Goal: Task Accomplishment & Management: Manage account settings

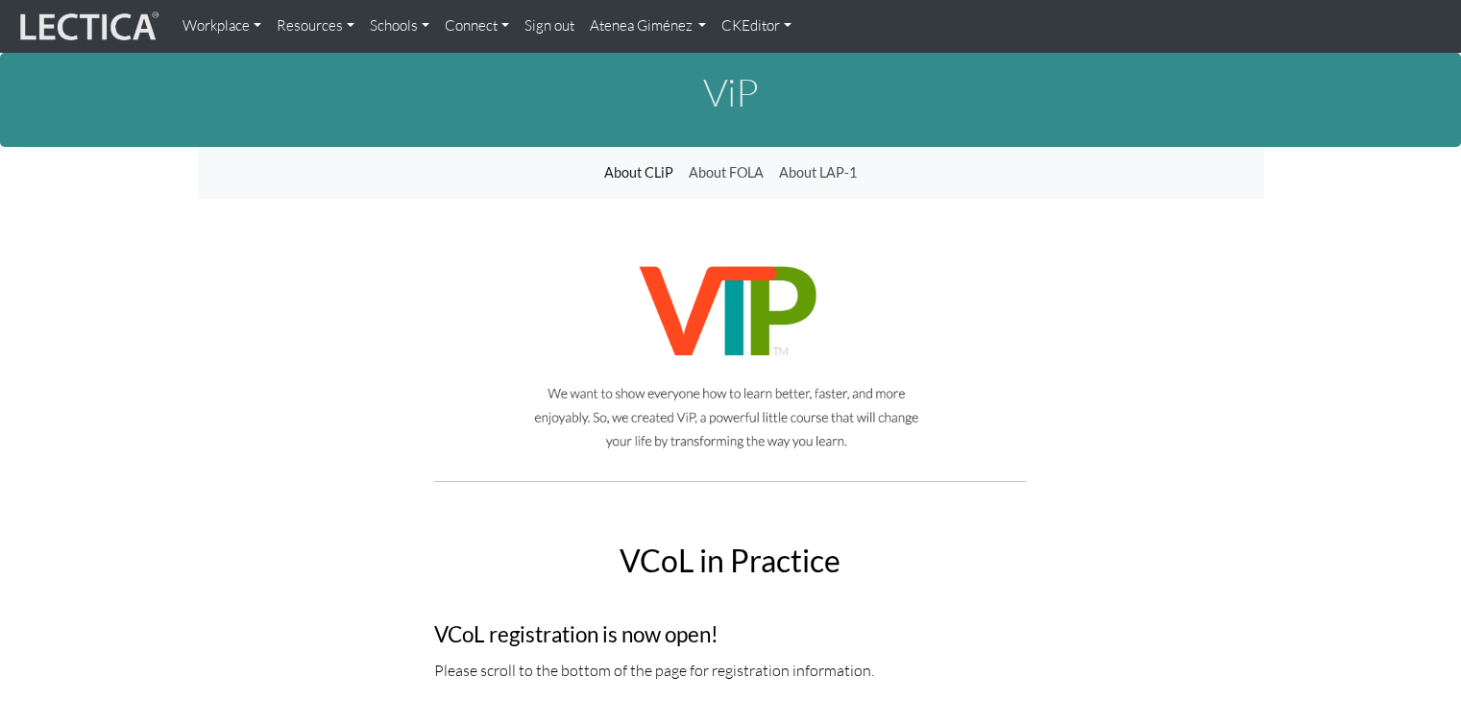
scroll to position [5644, 0]
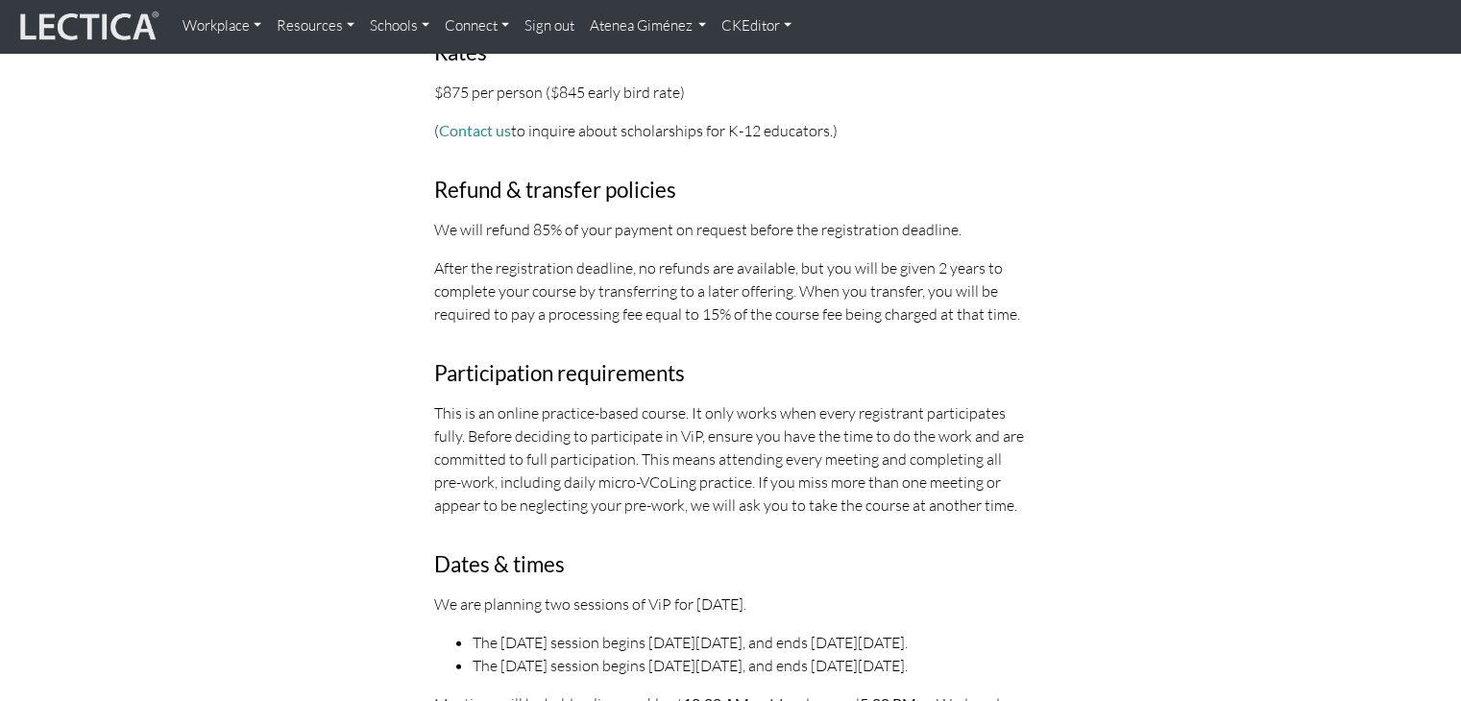
click at [665, 25] on link "Atenea Giménez" at bounding box center [648, 26] width 133 height 37
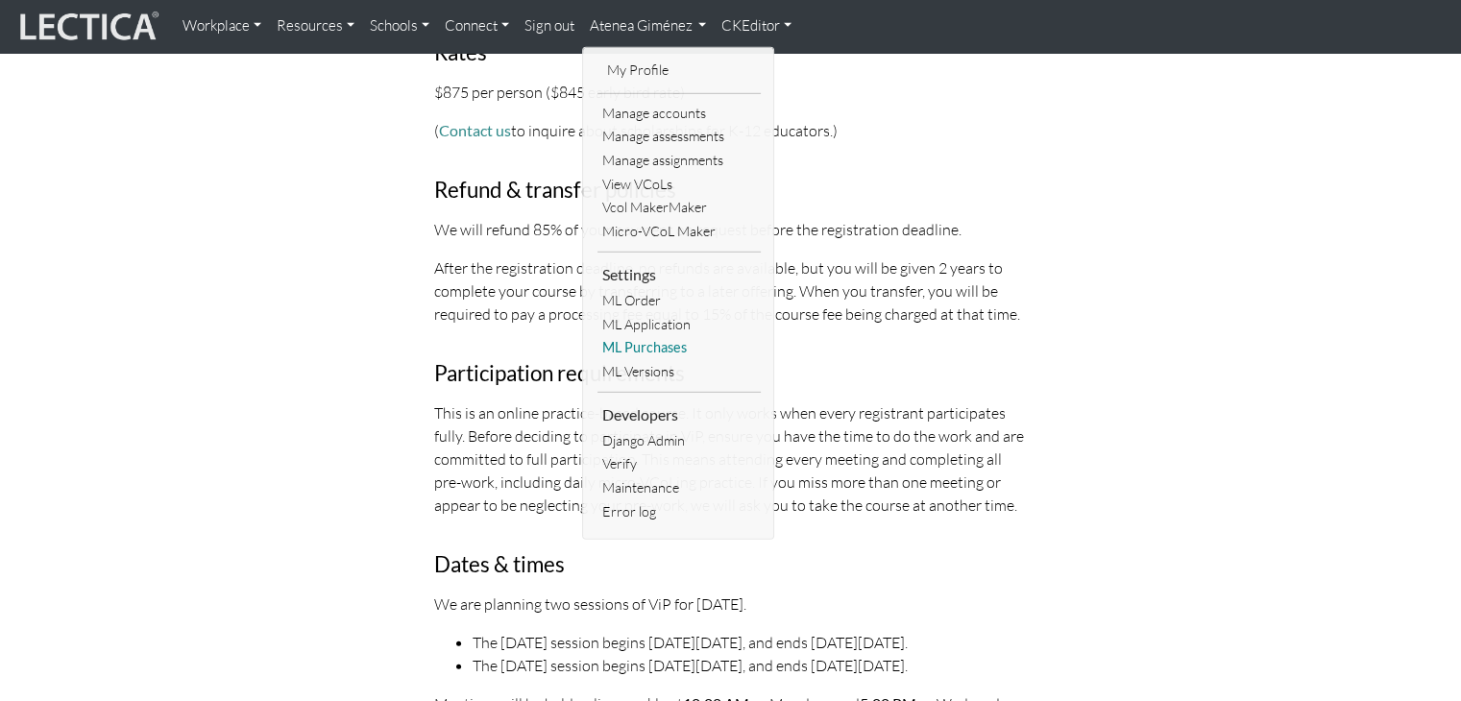
click at [640, 338] on link "ML Purchases" at bounding box center [678, 348] width 163 height 24
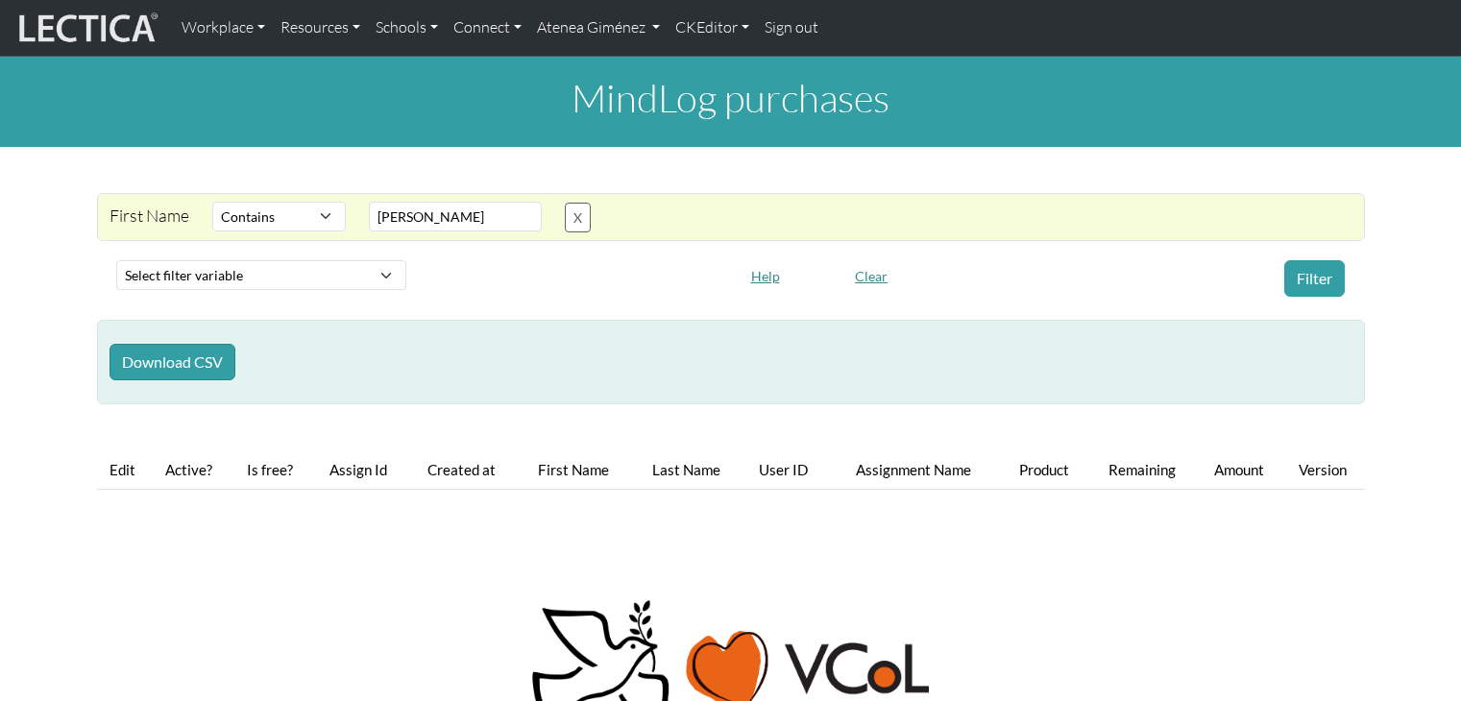
select select "icontains"
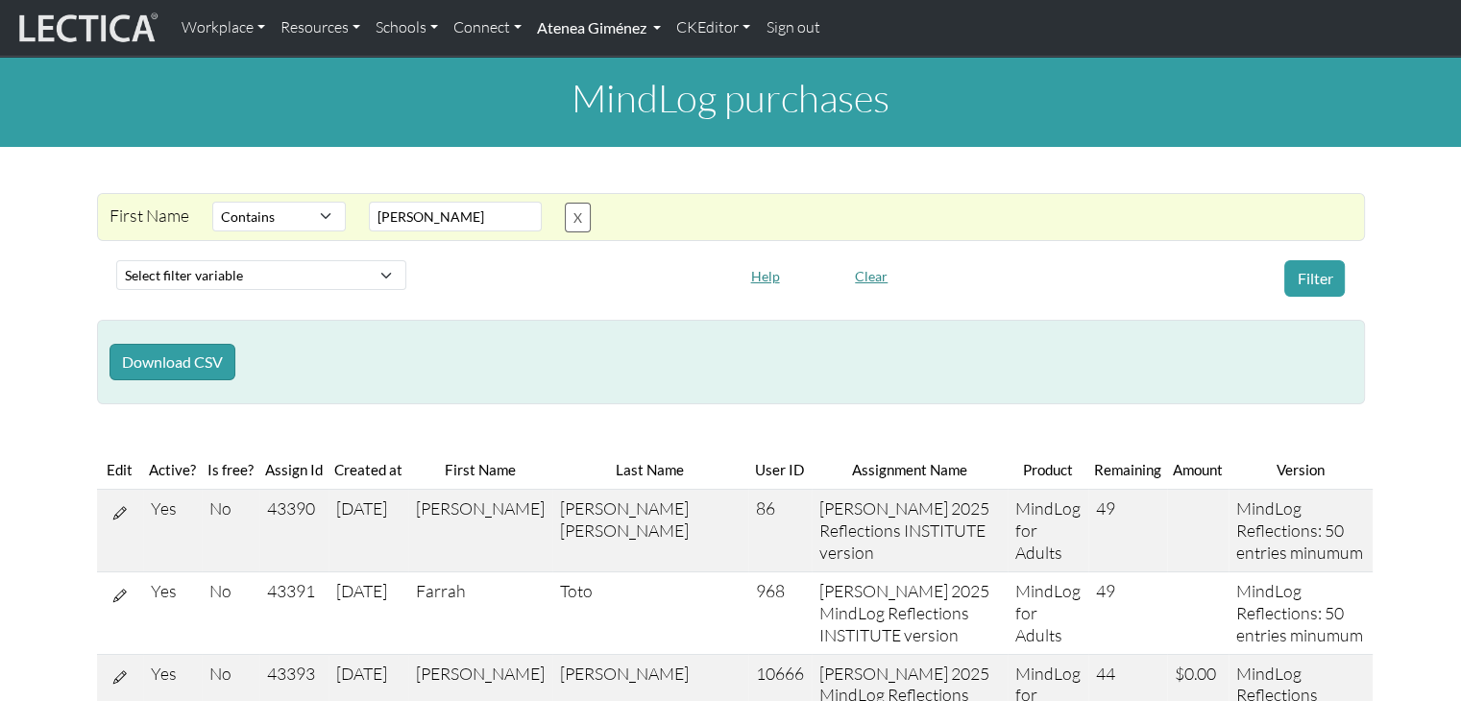
click at [652, 29] on link "Atenea Giménez" at bounding box center [598, 28] width 139 height 40
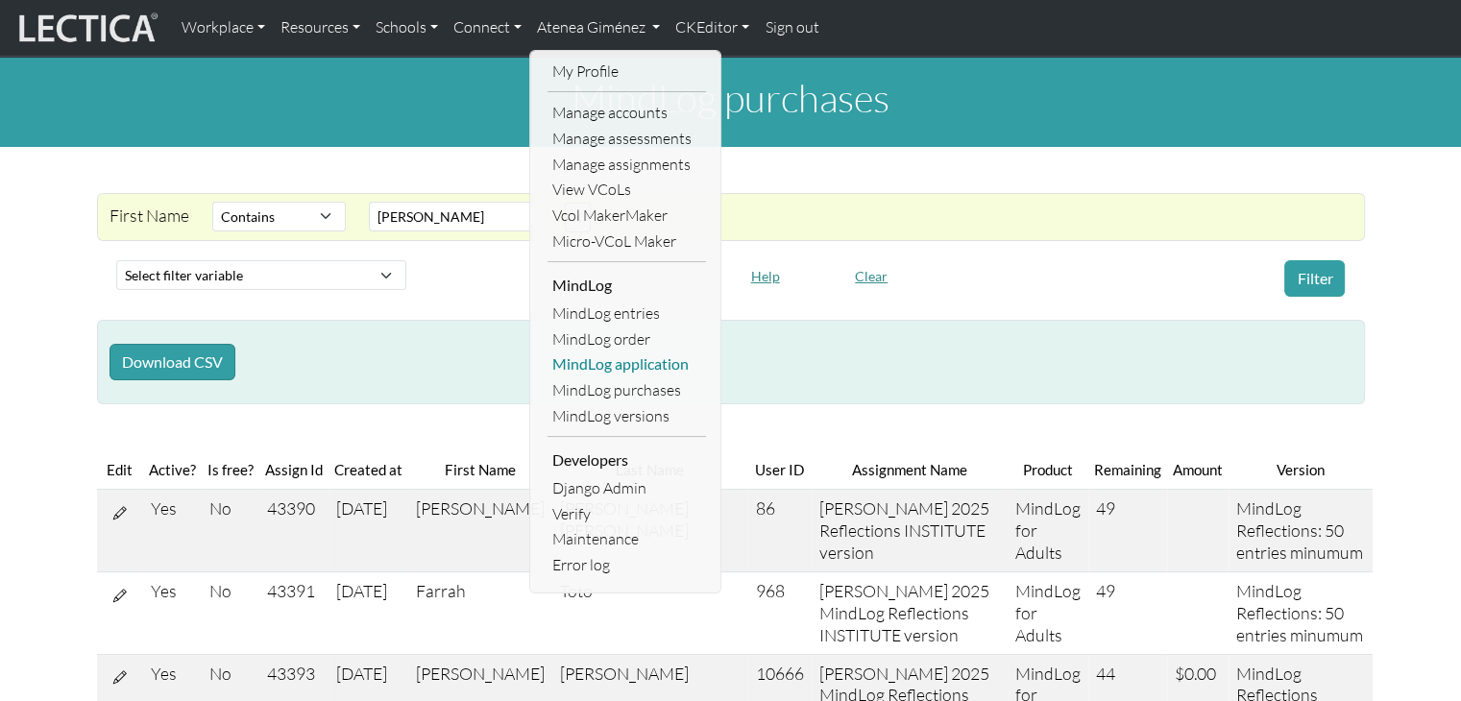
click at [651, 360] on link "MindLog application" at bounding box center [626, 365] width 158 height 26
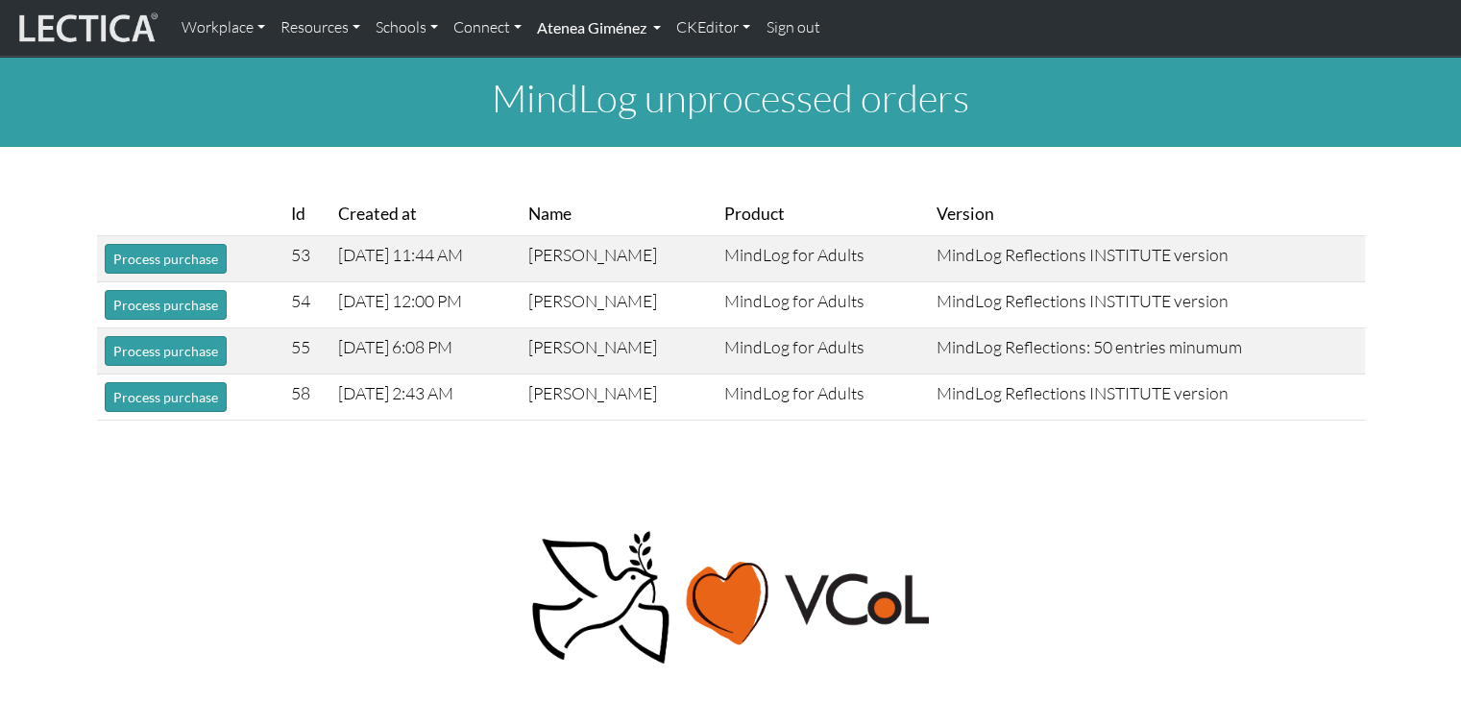
click at [624, 35] on link "Atenea Giménez" at bounding box center [598, 28] width 139 height 40
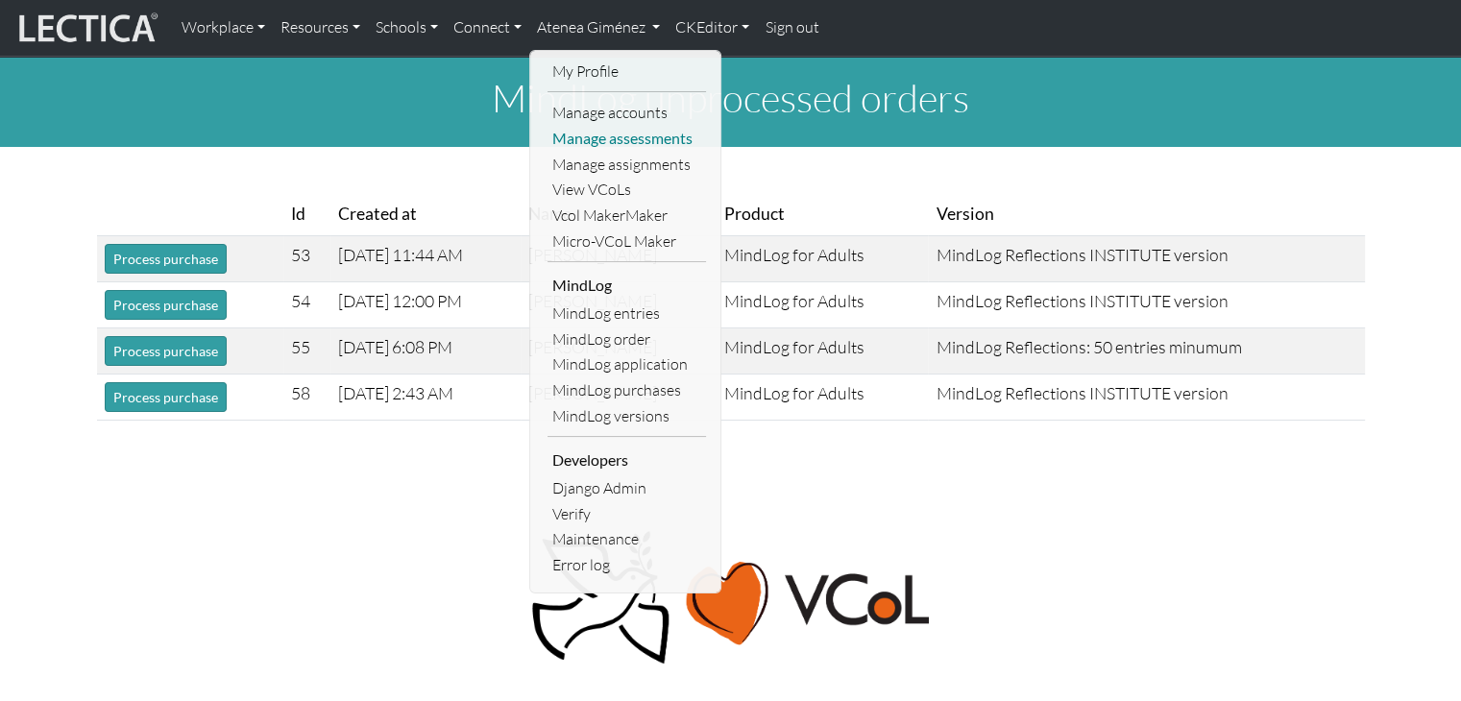
click at [634, 139] on link "Manage assessments" at bounding box center [626, 139] width 158 height 26
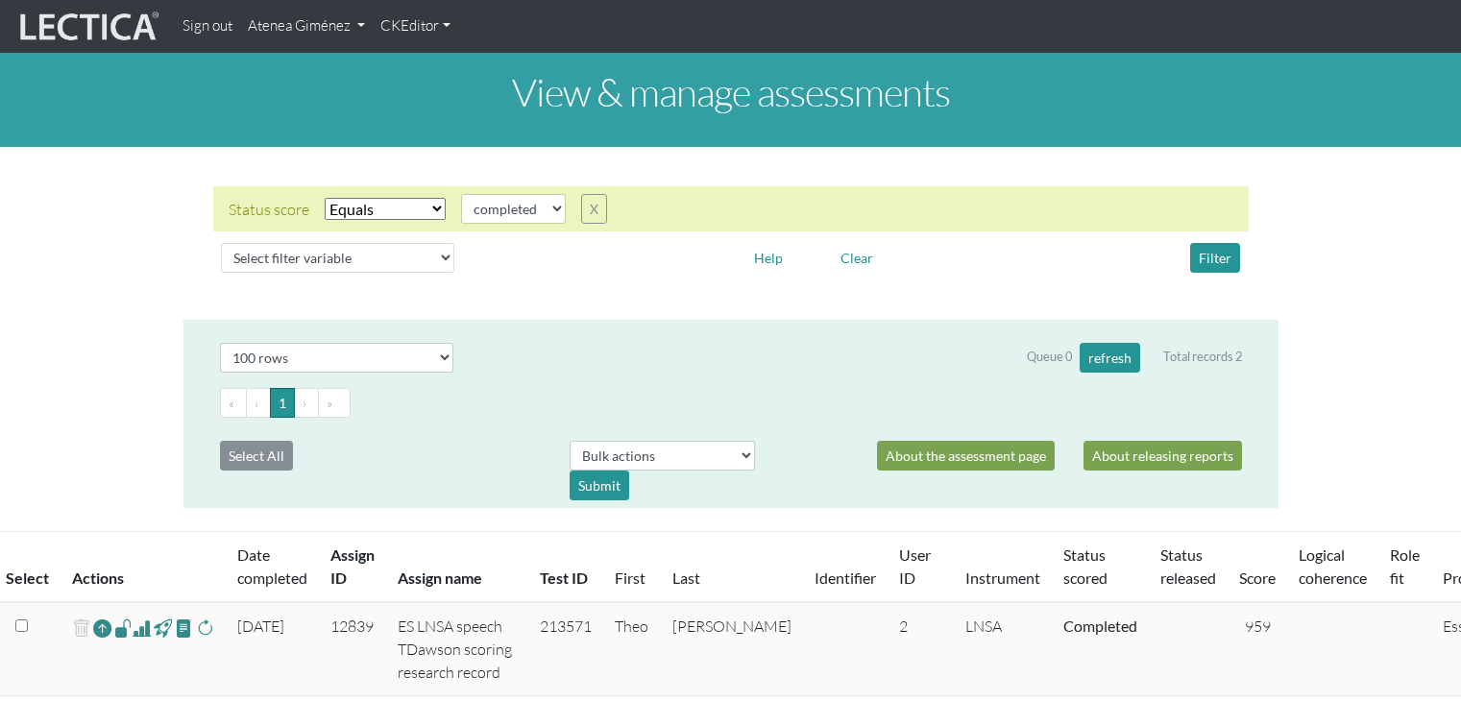
select select "100"
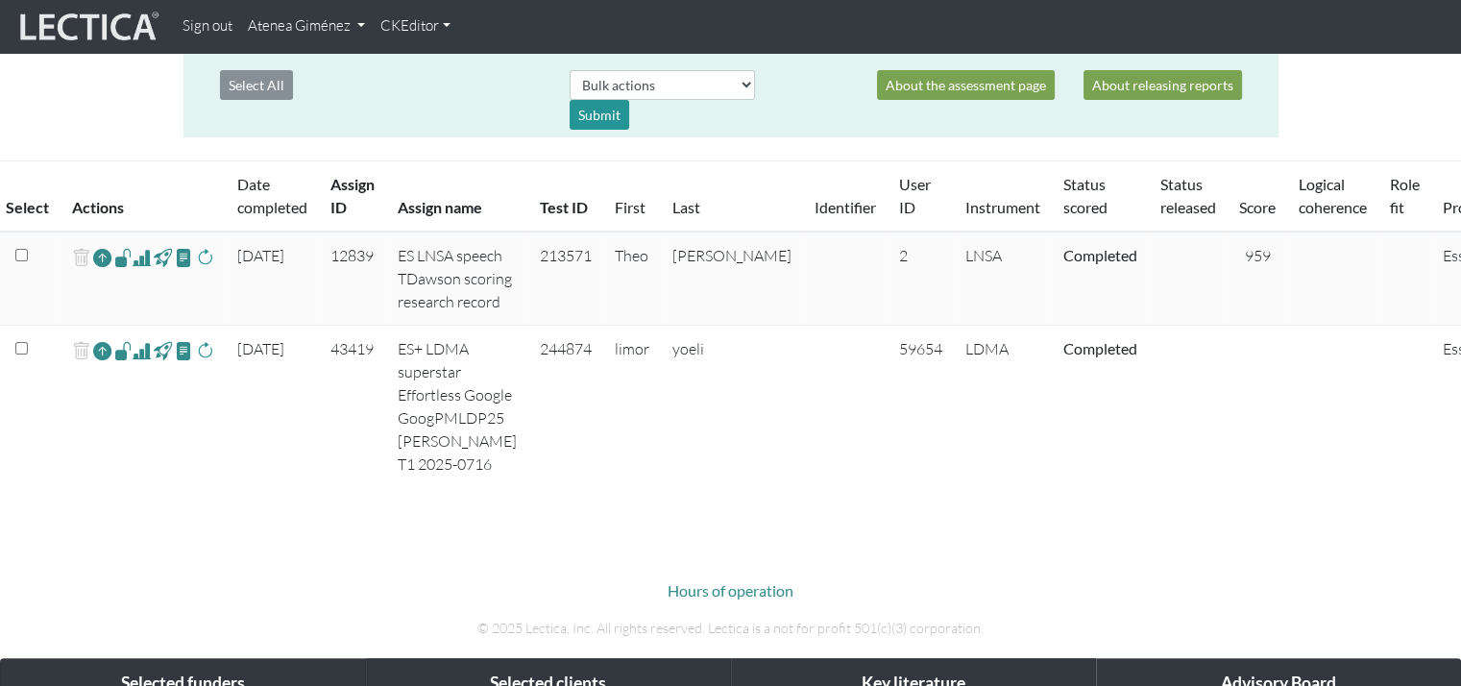
scroll to position [369, 0]
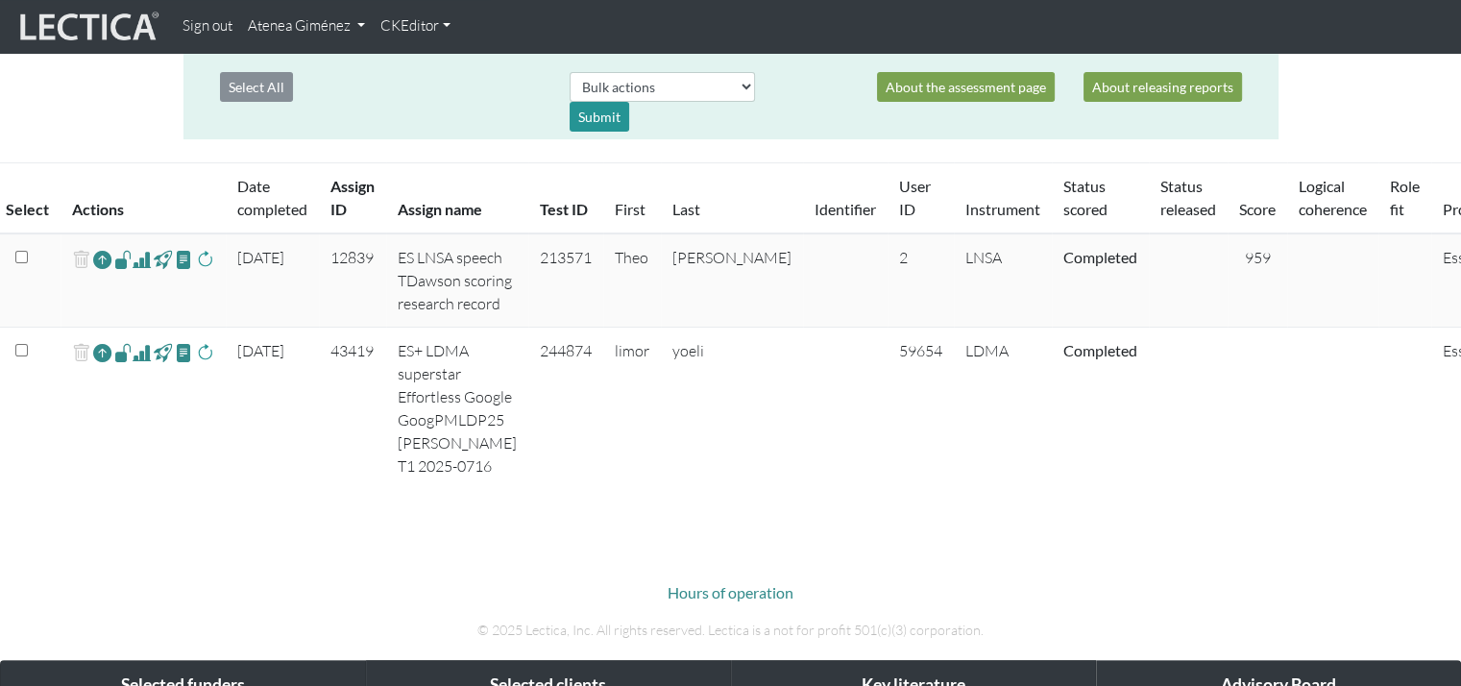
click at [206, 364] on span at bounding box center [205, 352] width 18 height 23
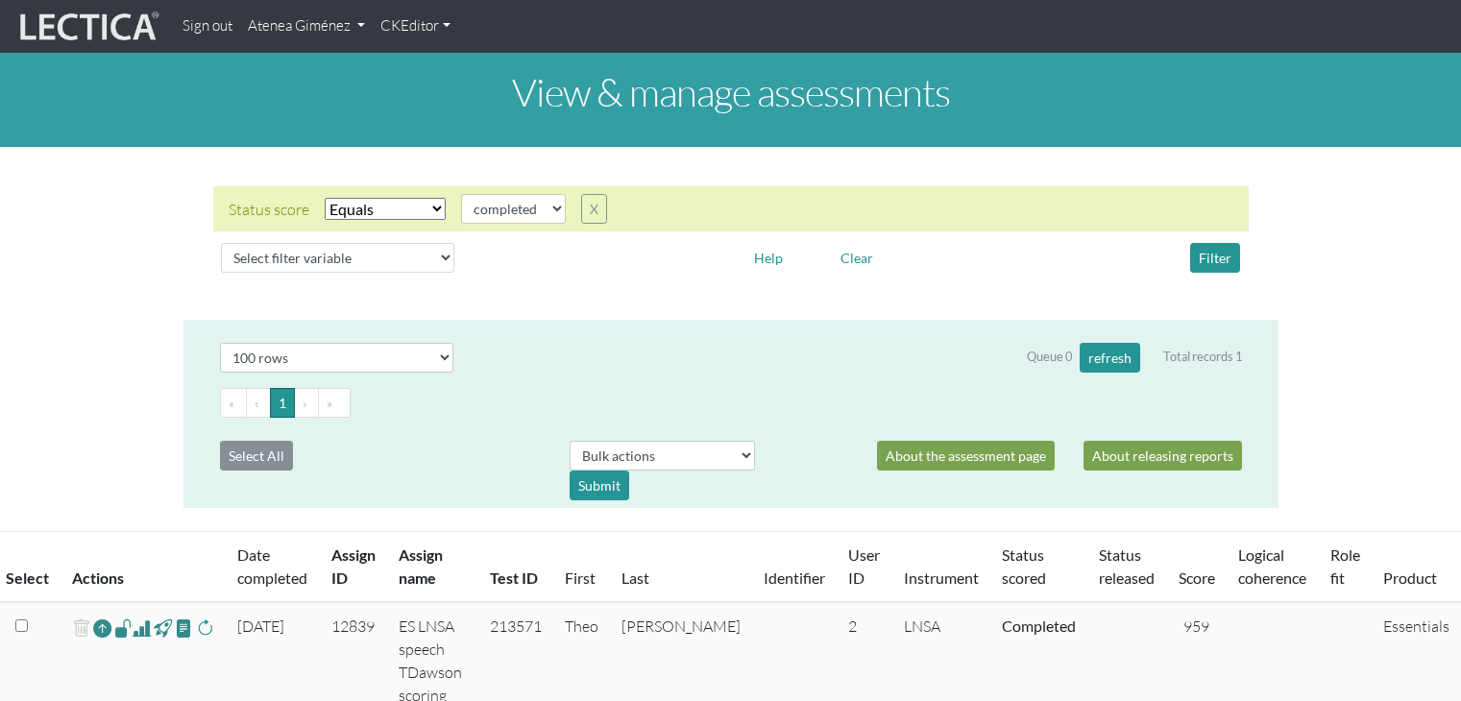
select select "100"
